Goal: Task Accomplishment & Management: Manage account settings

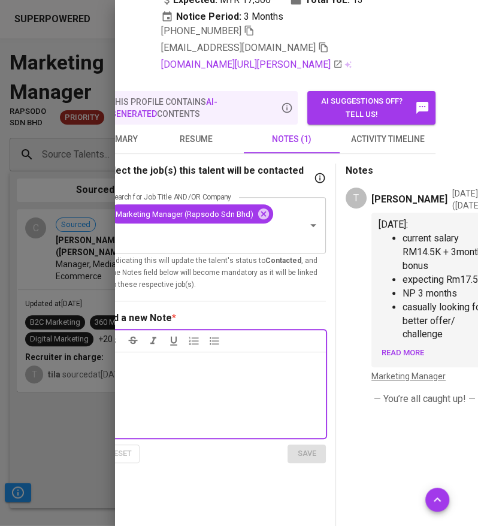
scroll to position [166, 33]
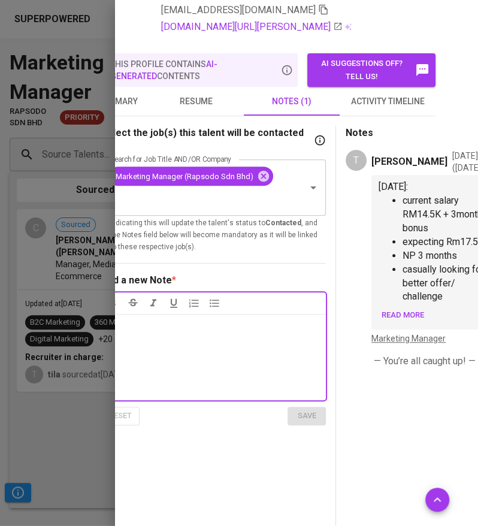
click at [260, 357] on div "Notes * ﻿" at bounding box center [213, 357] width 225 height 86
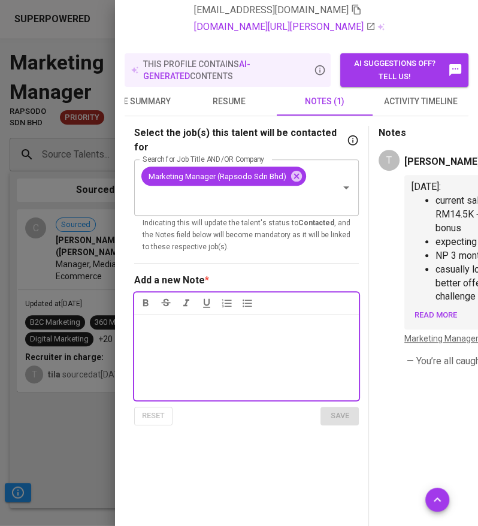
scroll to position [166, 1]
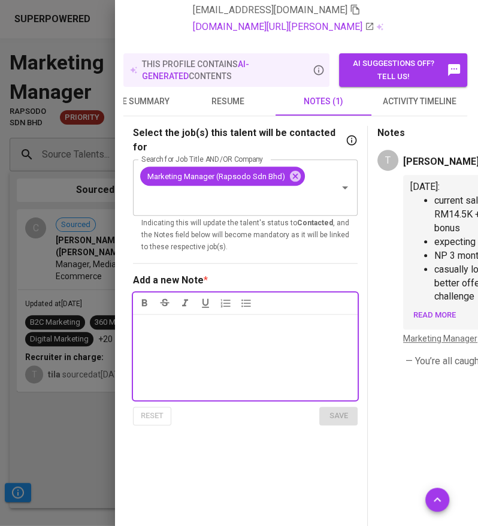
click at [260, 357] on div "Notes * ﻿" at bounding box center [245, 357] width 225 height 86
click at [206, 348] on div "Notes * ﻿" at bounding box center [245, 357] width 225 height 86
click at [197, 334] on li "CS:" at bounding box center [257, 341] width 186 height 14
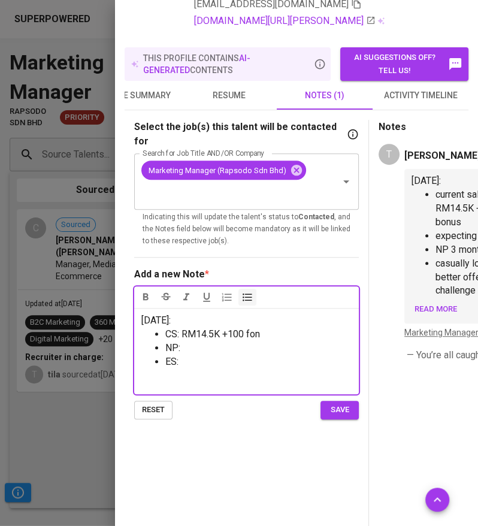
scroll to position [172, 34]
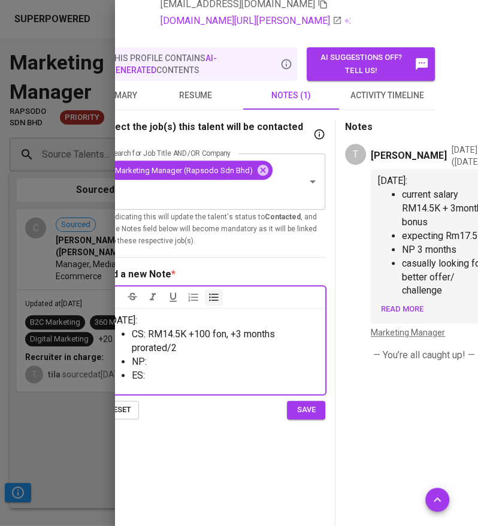
click at [170, 356] on li "NP:" at bounding box center [225, 363] width 186 height 14
click at [221, 359] on span "NP: 3 months (negotiable)" at bounding box center [186, 361] width 109 height 11
click at [172, 369] on li "ES:" at bounding box center [225, 376] width 186 height 14
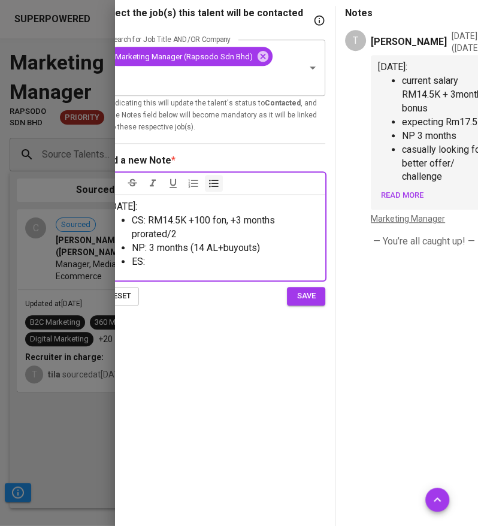
scroll to position [215, 34]
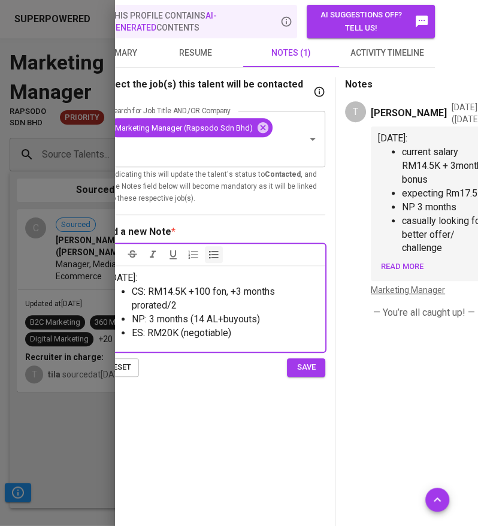
click at [177, 327] on span "ES: RM20K (negotiable)" at bounding box center [182, 332] width 100 height 11
click at [170, 328] on span "ES: RM20K (negotiable)" at bounding box center [182, 332] width 100 height 11
click at [244, 330] on li "ES: RM21K (negotiable)" at bounding box center [225, 334] width 186 height 14
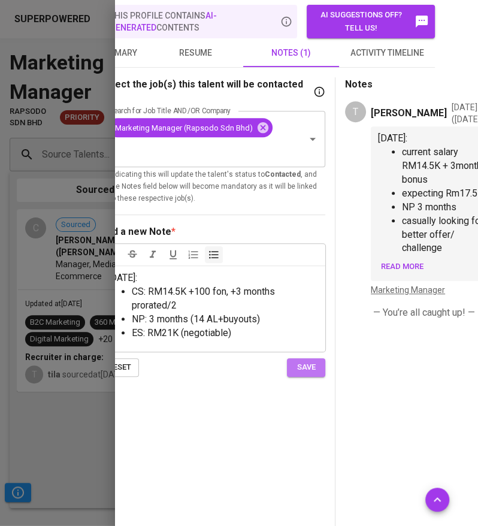
click at [299, 361] on span "save" at bounding box center [306, 368] width 26 height 14
